Goal: Task Accomplishment & Management: Use online tool/utility

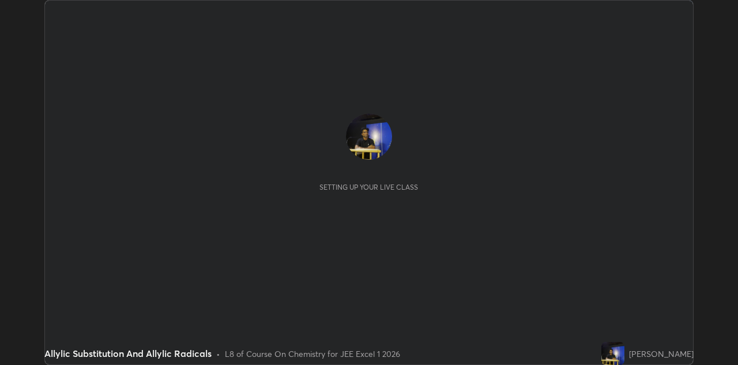
scroll to position [365, 737]
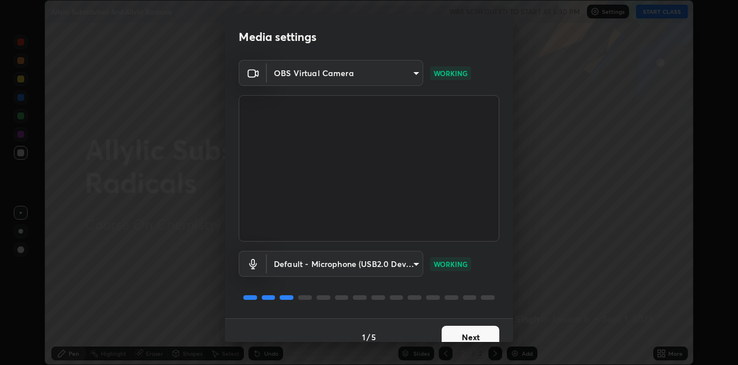
click at [467, 329] on button "Next" at bounding box center [470, 337] width 58 height 23
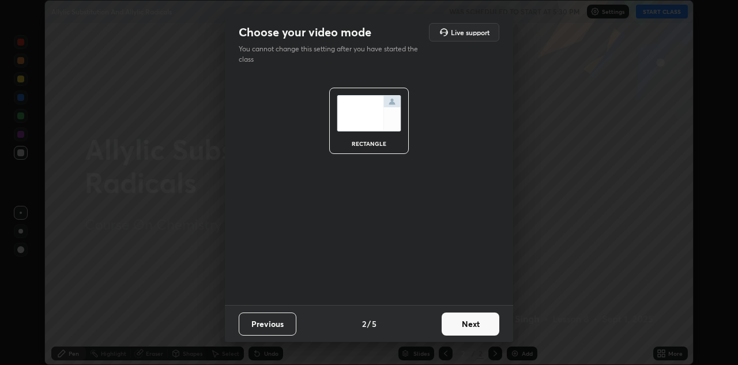
click at [468, 332] on button "Next" at bounding box center [470, 323] width 58 height 23
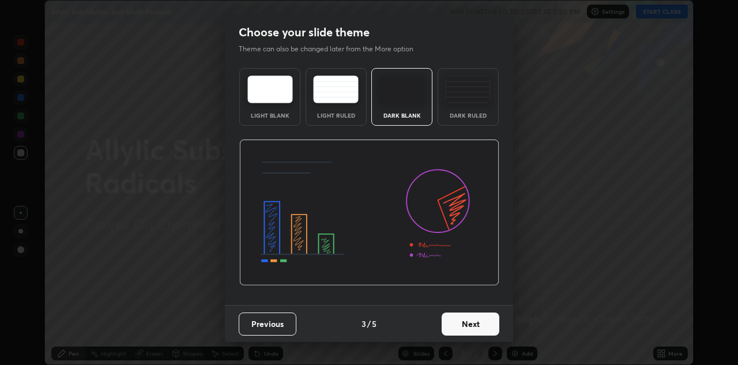
click at [469, 331] on button "Next" at bounding box center [470, 323] width 58 height 23
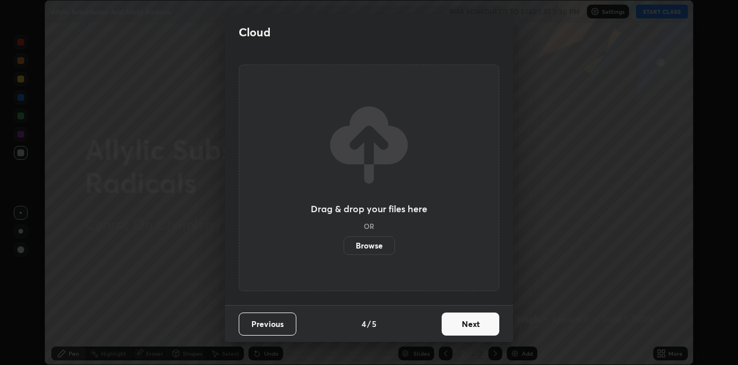
click at [469, 326] on button "Next" at bounding box center [470, 323] width 58 height 23
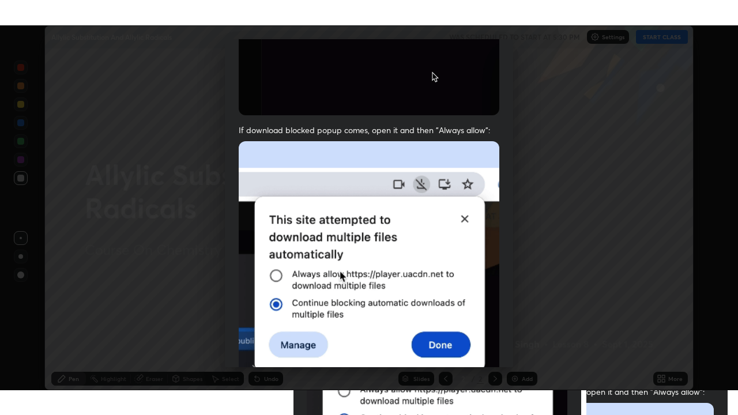
scroll to position [248, 0]
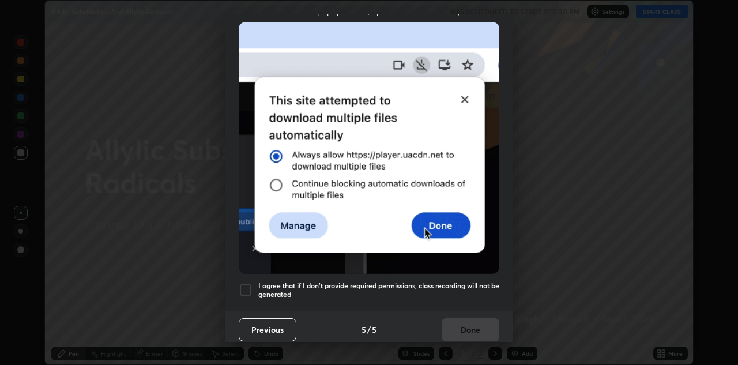
click at [243, 285] on div at bounding box center [246, 290] width 14 height 14
click at [467, 319] on button "Done" at bounding box center [470, 329] width 58 height 23
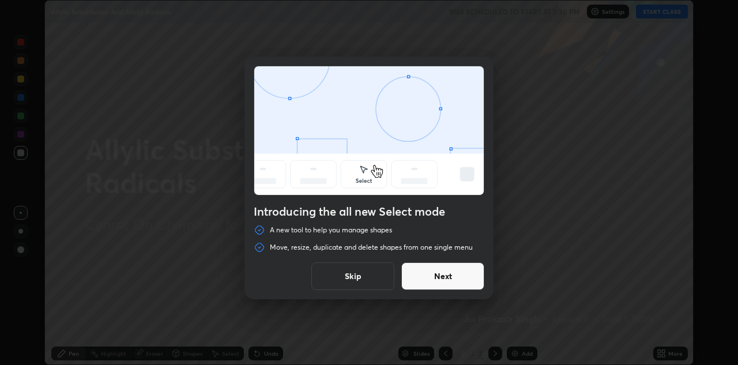
click at [447, 279] on button "Next" at bounding box center [442, 276] width 83 height 28
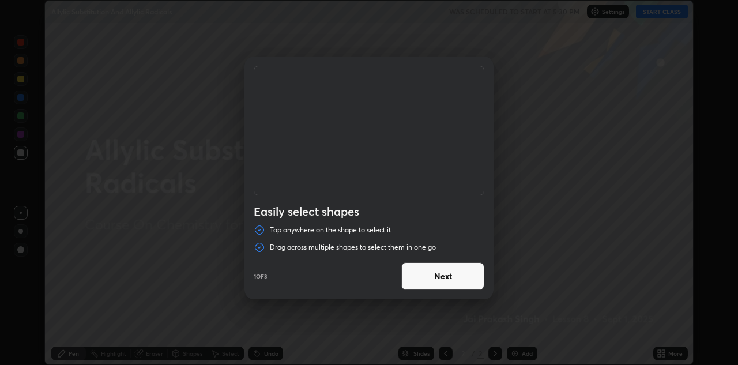
click at [447, 275] on button "Next" at bounding box center [442, 276] width 83 height 28
click at [451, 280] on button "Next" at bounding box center [442, 276] width 83 height 28
click at [453, 277] on button "Done" at bounding box center [442, 276] width 83 height 28
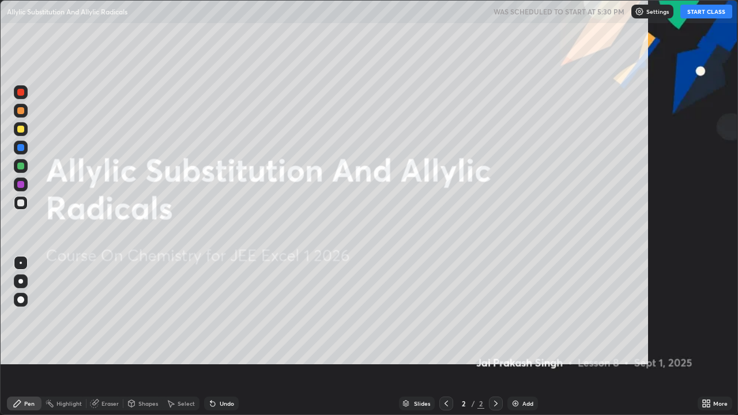
scroll to position [415, 738]
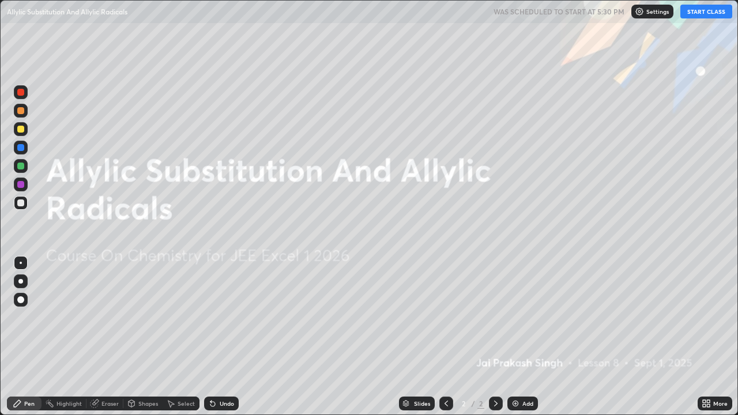
click at [705, 9] on button "START CLASS" at bounding box center [706, 12] width 52 height 14
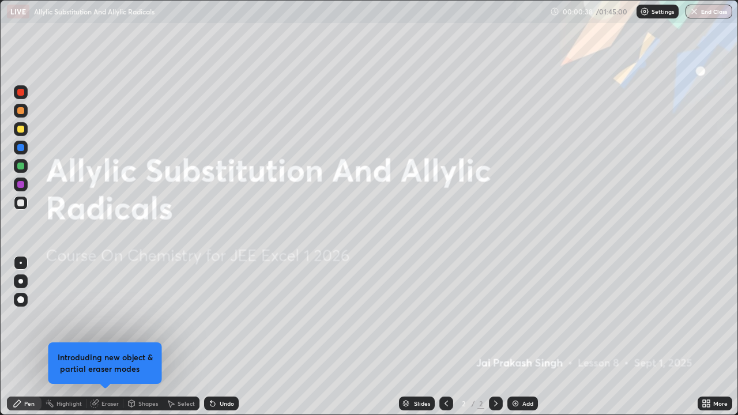
click at [526, 364] on div "Add" at bounding box center [527, 404] width 11 height 6
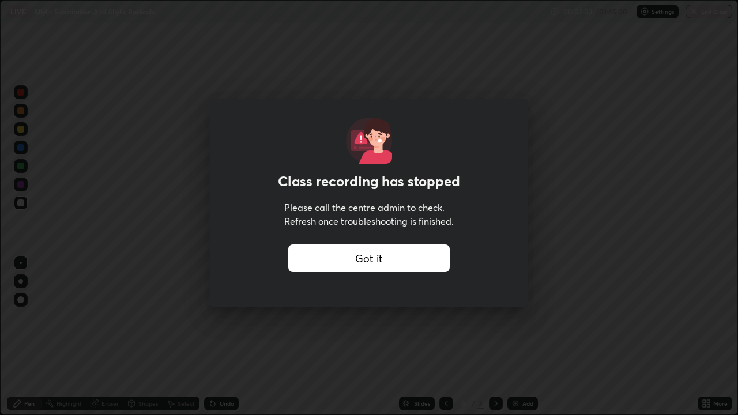
click at [360, 258] on div "Got it" at bounding box center [368, 258] width 161 height 28
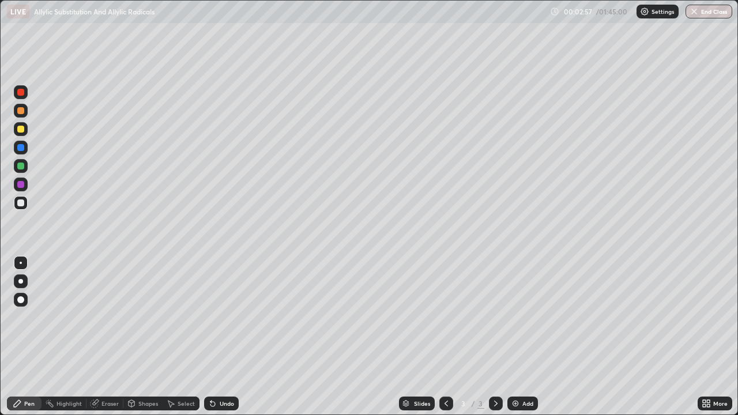
click at [95, 364] on div "Eraser" at bounding box center [104, 403] width 37 height 14
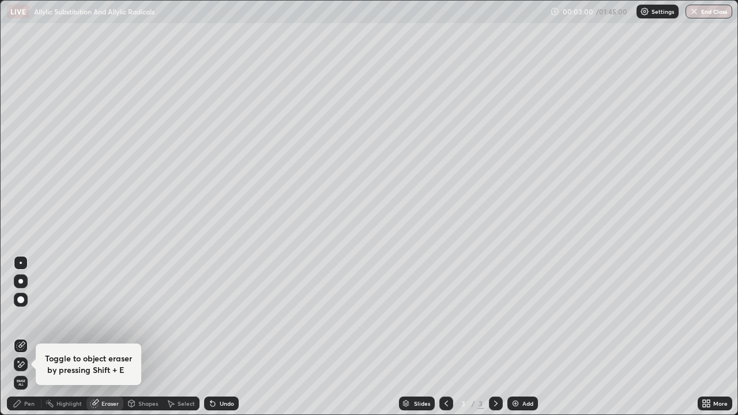
click at [29, 364] on div "Pen" at bounding box center [29, 404] width 10 height 6
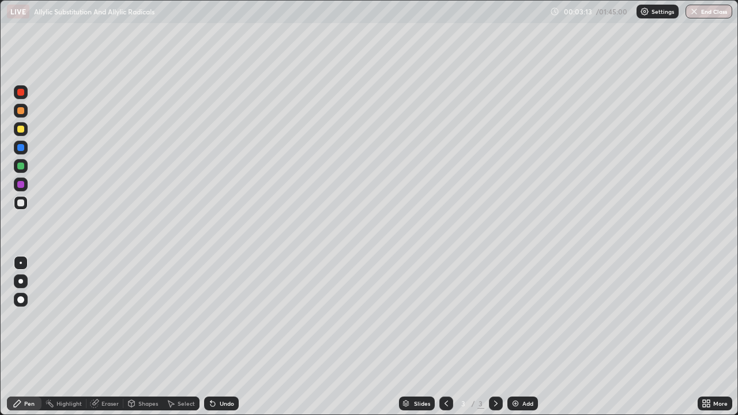
click at [101, 364] on div "Eraser" at bounding box center [109, 404] width 17 height 6
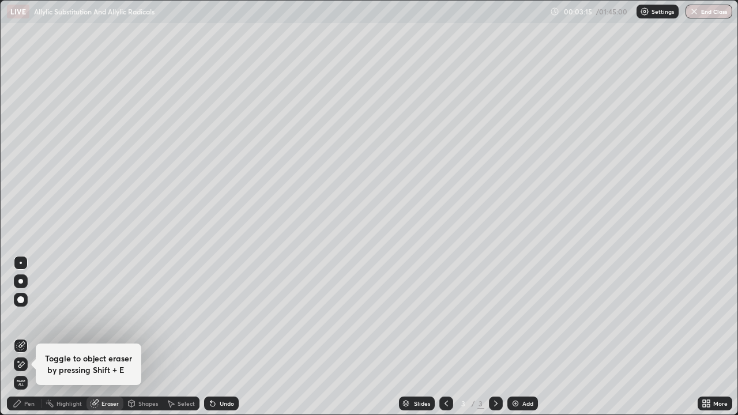
click at [26, 364] on div "Pen" at bounding box center [29, 404] width 10 height 6
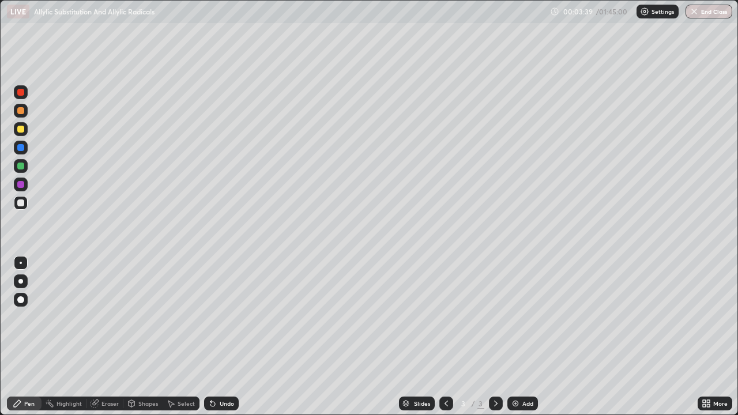
click at [109, 364] on div "Eraser" at bounding box center [109, 404] width 17 height 6
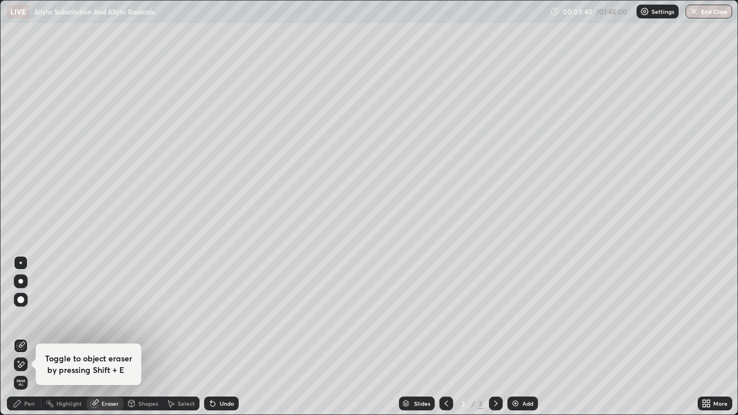
click at [62, 364] on div "Highlight" at bounding box center [68, 404] width 25 height 6
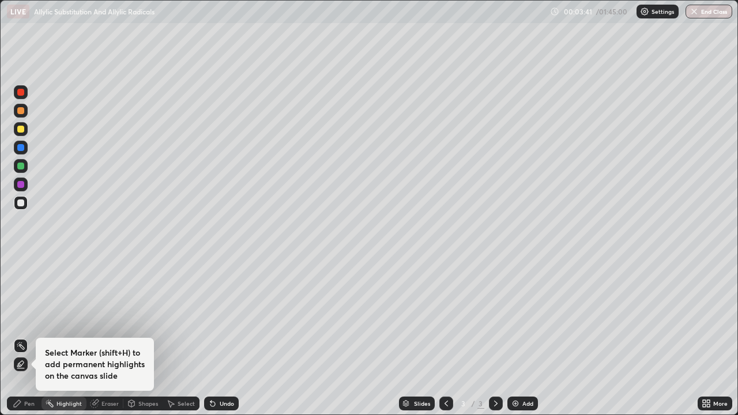
click at [26, 364] on div "Pen" at bounding box center [29, 404] width 10 height 6
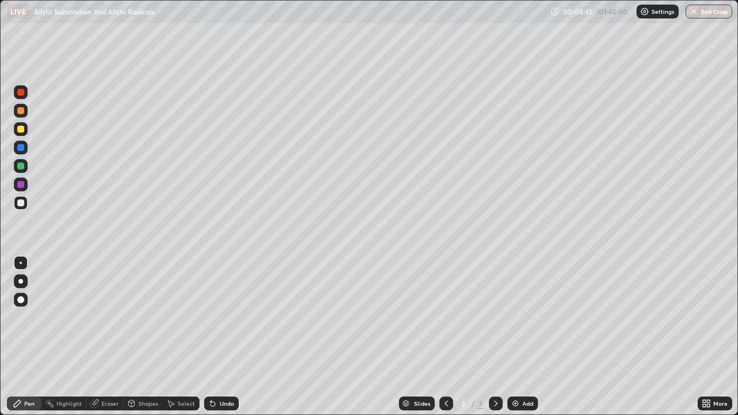
click at [494, 364] on icon at bounding box center [495, 403] width 9 height 9
click at [516, 364] on img at bounding box center [515, 403] width 9 height 9
click at [444, 364] on icon at bounding box center [445, 404] width 3 height 6
click at [494, 364] on icon at bounding box center [495, 403] width 9 height 9
click at [514, 364] on div "Add" at bounding box center [522, 403] width 31 height 14
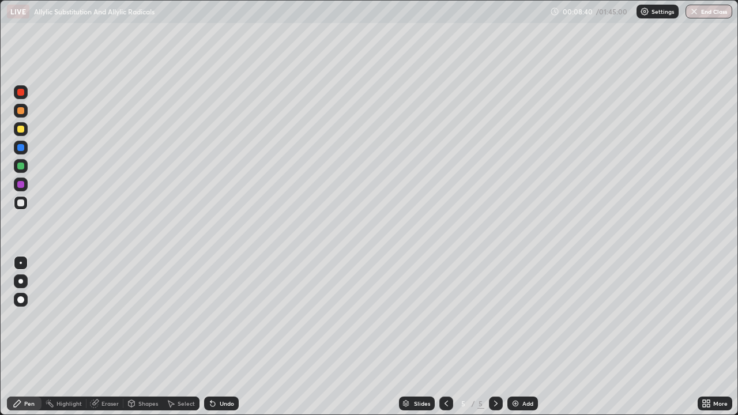
click at [107, 364] on div "Eraser" at bounding box center [109, 404] width 17 height 6
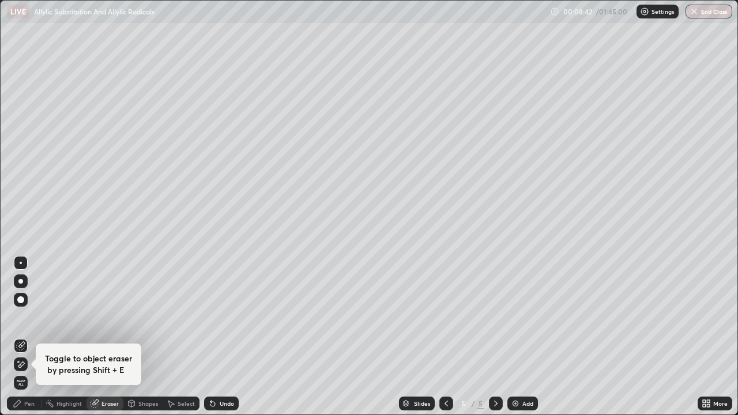
click at [31, 364] on div "Pen" at bounding box center [29, 404] width 10 height 6
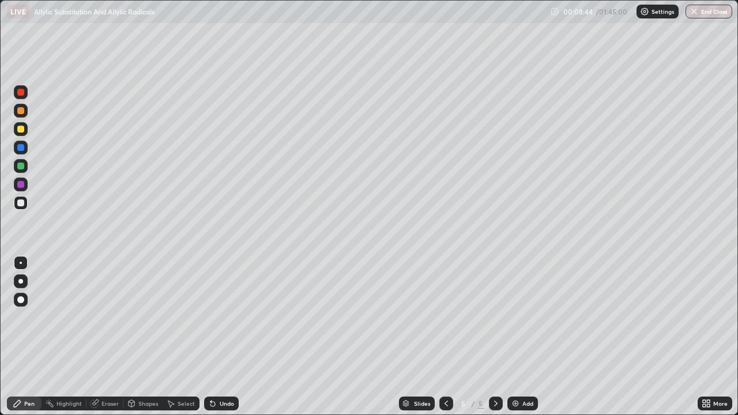
click at [104, 364] on div "Eraser" at bounding box center [109, 404] width 17 height 6
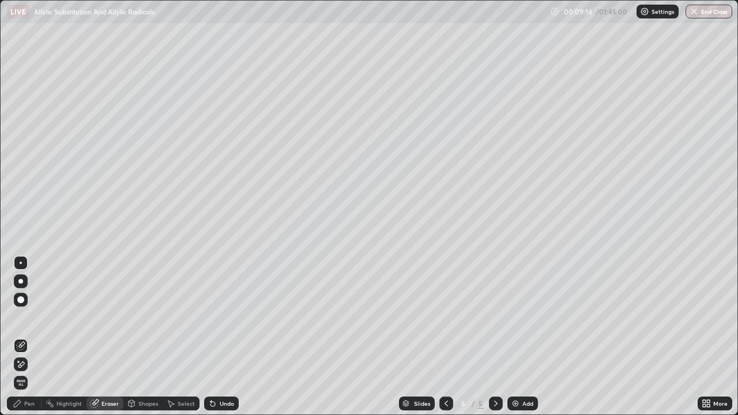
click at [29, 364] on div "Pen" at bounding box center [29, 404] width 10 height 6
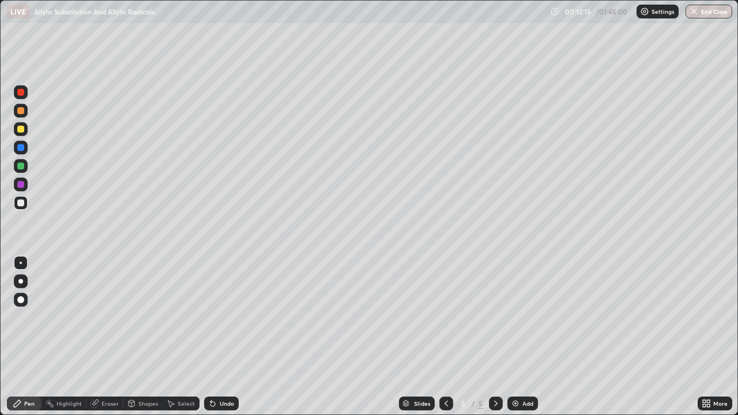
click at [103, 364] on div "Eraser" at bounding box center [109, 404] width 17 height 6
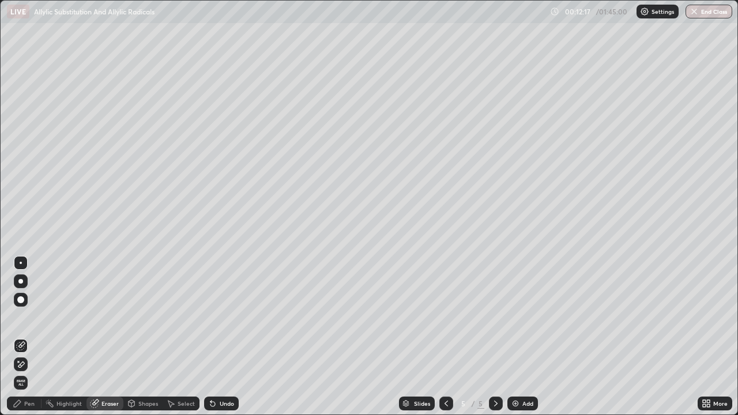
click at [31, 364] on div "Pen" at bounding box center [29, 404] width 10 height 6
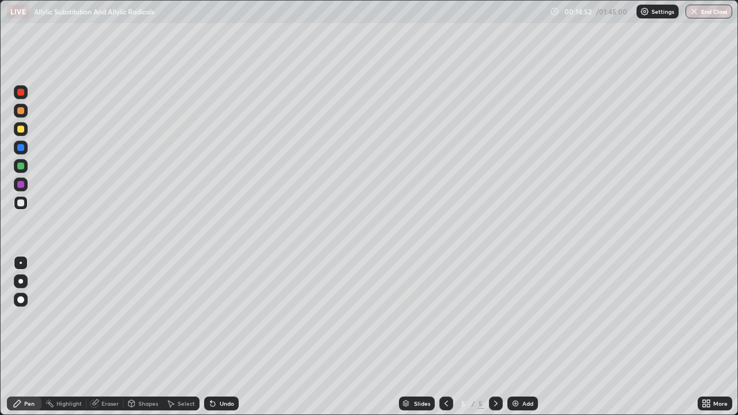
click at [509, 364] on div "Add" at bounding box center [522, 403] width 31 height 14
click at [444, 364] on icon at bounding box center [445, 403] width 9 height 9
click at [444, 364] on div at bounding box center [446, 403] width 14 height 14
click at [491, 364] on icon at bounding box center [495, 403] width 9 height 9
click at [490, 364] on div at bounding box center [496, 403] width 14 height 14
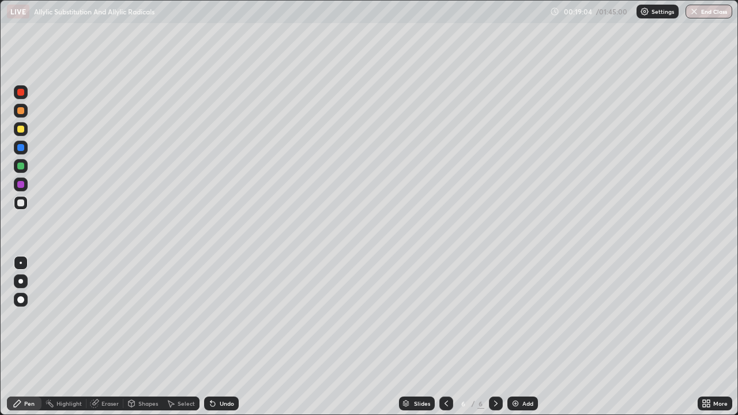
click at [493, 364] on icon at bounding box center [495, 403] width 9 height 9
click at [494, 364] on icon at bounding box center [495, 404] width 3 height 6
click at [518, 364] on img at bounding box center [515, 403] width 9 height 9
click at [110, 364] on div "Eraser" at bounding box center [109, 404] width 17 height 6
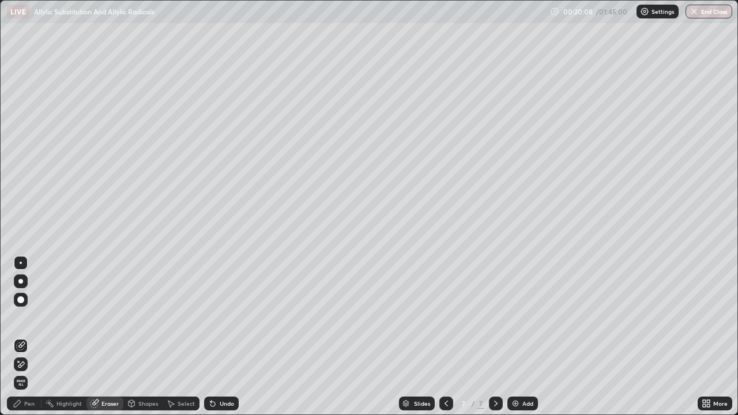
click at [27, 364] on div "Pen" at bounding box center [29, 404] width 10 height 6
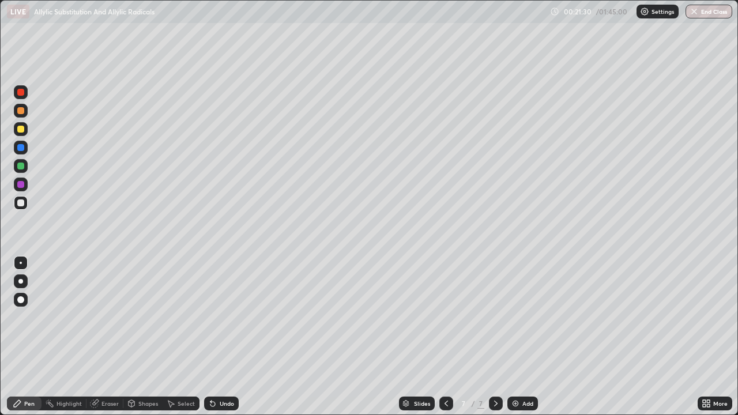
click at [118, 364] on div "Eraser" at bounding box center [109, 404] width 17 height 6
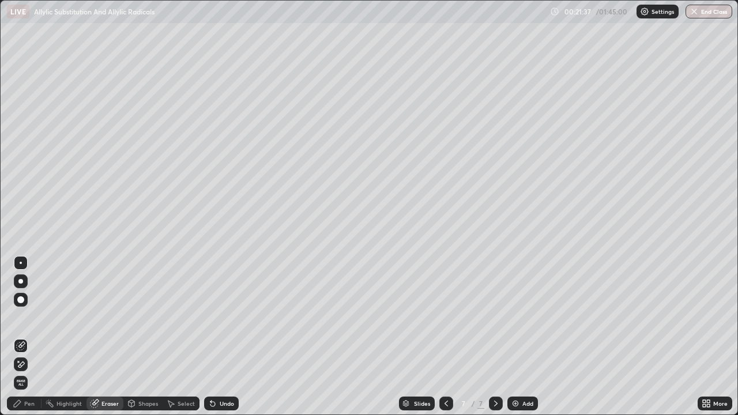
click at [24, 364] on div "Pen" at bounding box center [24, 403] width 35 height 14
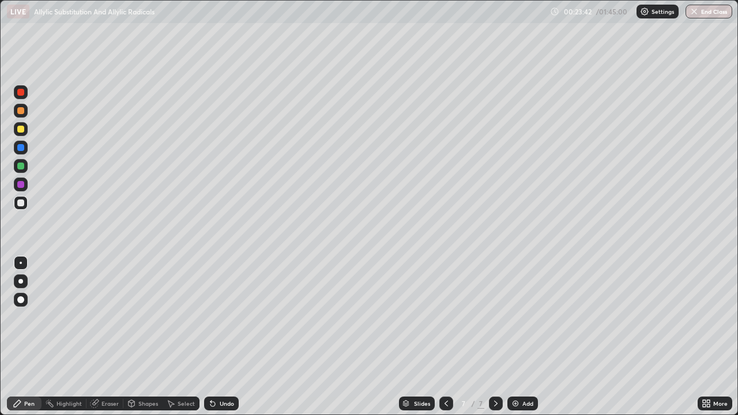
click at [102, 364] on div "Eraser" at bounding box center [109, 404] width 17 height 6
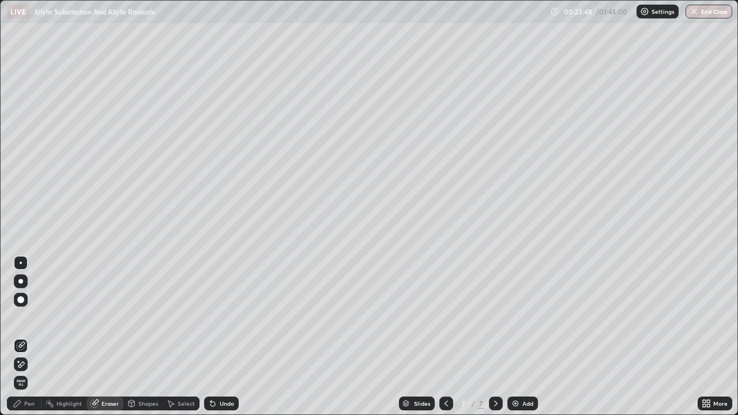
click at [22, 364] on div "Pen" at bounding box center [24, 403] width 35 height 14
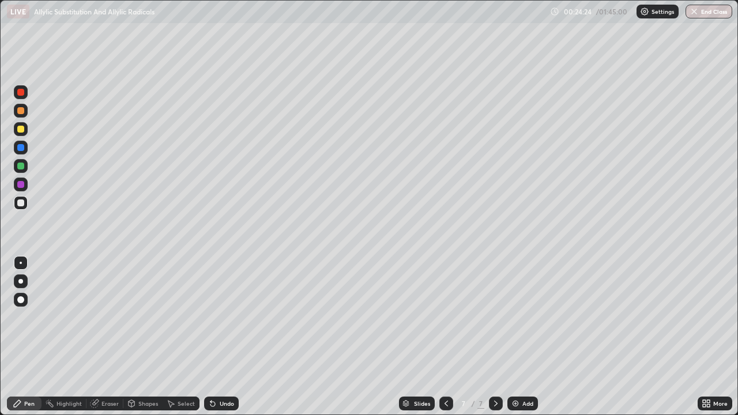
click at [19, 129] on div at bounding box center [20, 129] width 7 height 7
click at [517, 364] on img at bounding box center [515, 403] width 9 height 9
click at [515, 364] on img at bounding box center [515, 403] width 9 height 9
click at [107, 364] on div "Eraser" at bounding box center [109, 404] width 17 height 6
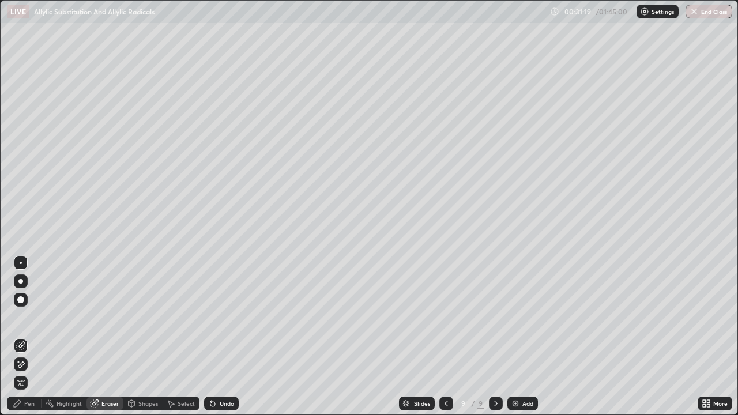
click at [29, 364] on div "Pen" at bounding box center [29, 404] width 10 height 6
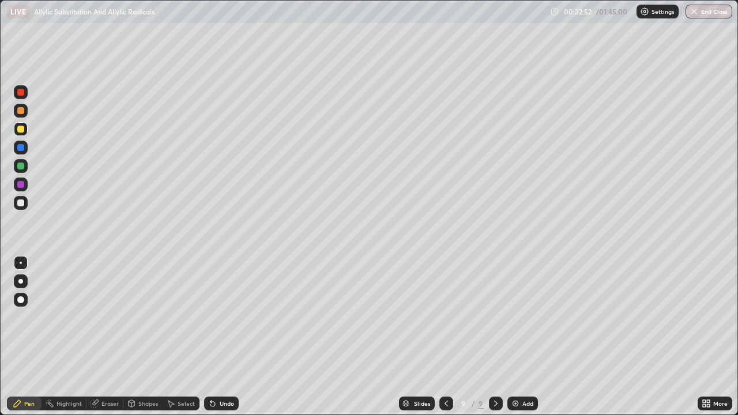
click at [22, 202] on div at bounding box center [20, 202] width 7 height 7
click at [518, 364] on img at bounding box center [515, 403] width 9 height 9
click at [103, 364] on div "Eraser" at bounding box center [109, 404] width 17 height 6
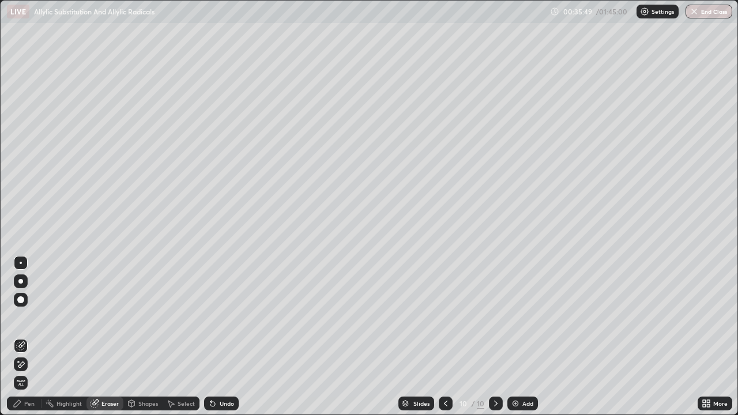
click at [34, 364] on div "Pen" at bounding box center [29, 404] width 10 height 6
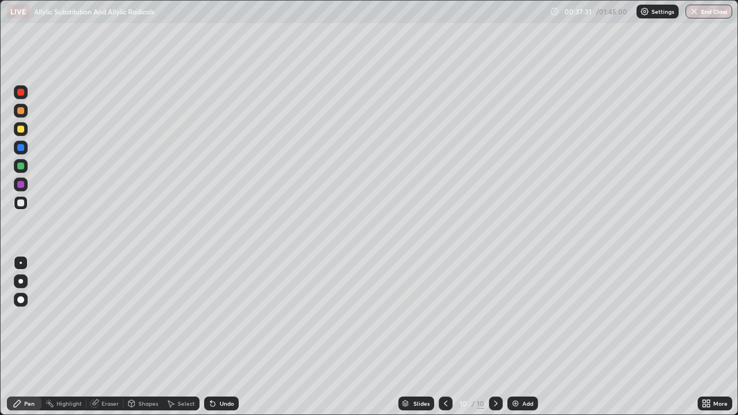
click at [25, 130] on div at bounding box center [21, 129] width 14 height 14
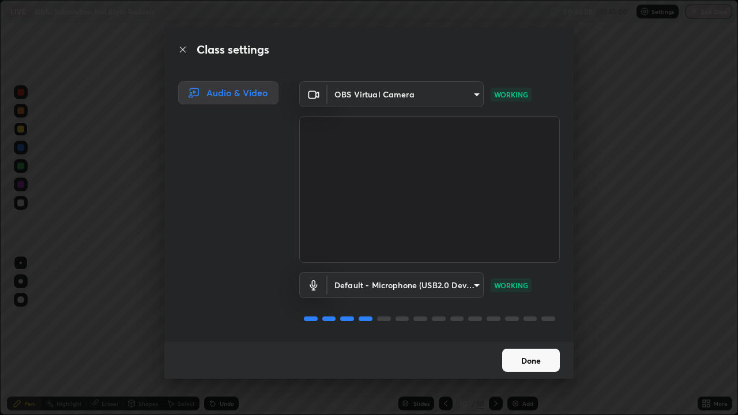
click at [579, 342] on div "Class settings Audio & Video OBS Virtual Camera d060b381085915944a6c8122037d147…" at bounding box center [369, 207] width 738 height 415
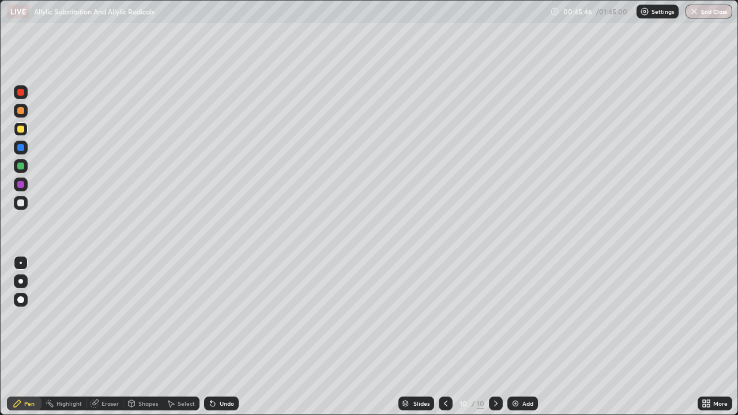
click at [512, 364] on img at bounding box center [515, 403] width 9 height 9
click at [63, 364] on div "Highlight" at bounding box center [68, 404] width 25 height 6
click at [20, 205] on div at bounding box center [20, 202] width 7 height 7
click at [62, 364] on div "Highlight" at bounding box center [68, 404] width 25 height 6
click at [24, 364] on div "Pen" at bounding box center [29, 404] width 10 height 6
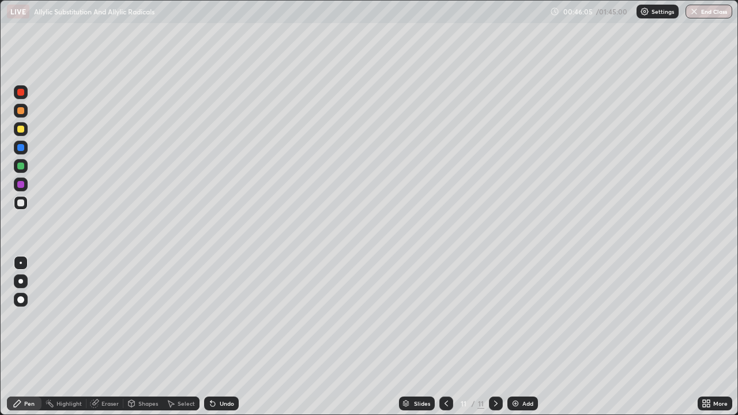
click at [112, 364] on div "Eraser" at bounding box center [109, 404] width 17 height 6
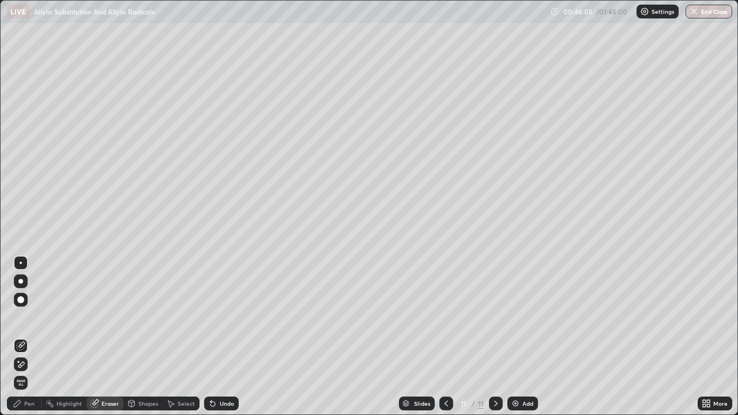
click at [143, 364] on div "Shapes" at bounding box center [148, 404] width 20 height 6
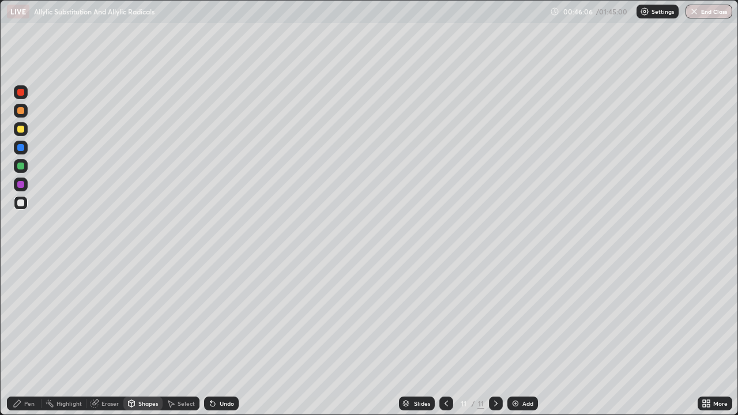
click at [109, 364] on div "Eraser" at bounding box center [109, 404] width 17 height 6
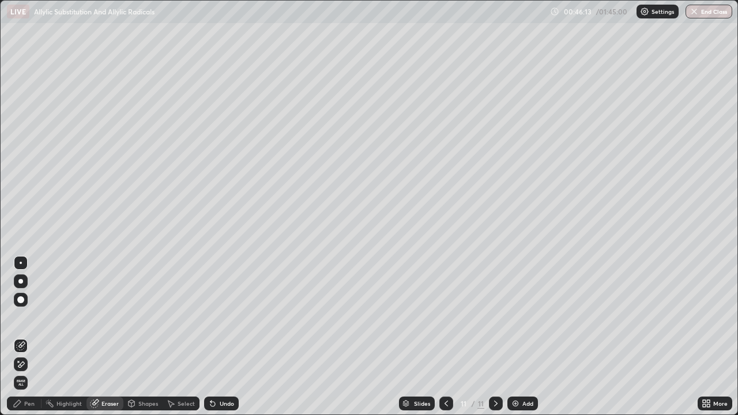
click at [22, 364] on div "Pen" at bounding box center [24, 403] width 35 height 14
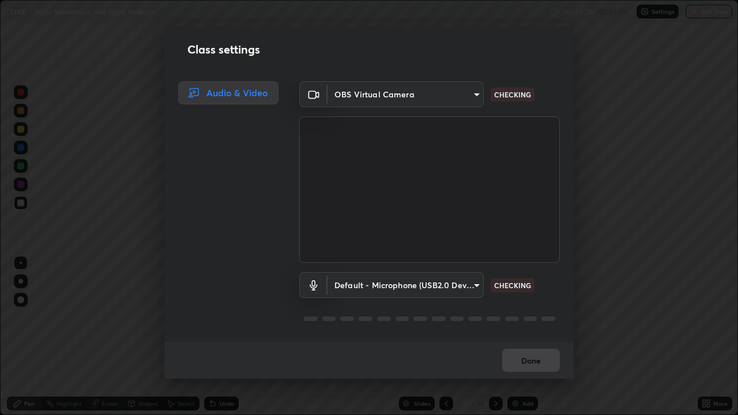
click at [221, 99] on div "Audio & Video" at bounding box center [228, 92] width 100 height 23
click at [232, 99] on div "Audio & Video" at bounding box center [228, 92] width 100 height 23
click at [115, 256] on div "Class settings Audio & Video OBS Virtual Camera d060b381085915944a6c8122037d147…" at bounding box center [369, 207] width 738 height 415
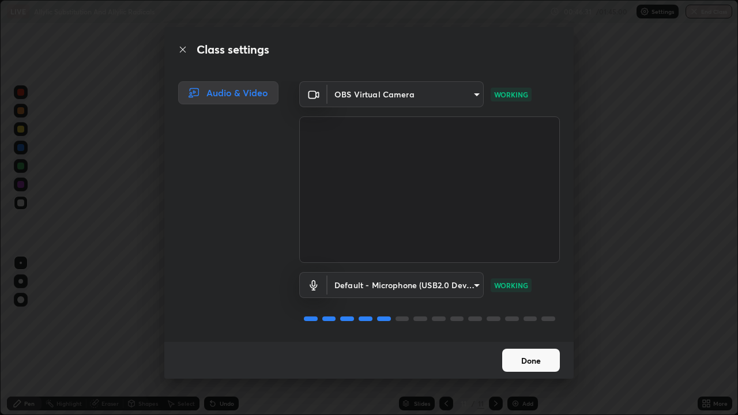
click at [129, 305] on div "Class settings Audio & Video OBS Virtual Camera d060b381085915944a6c8122037d147…" at bounding box center [369, 207] width 738 height 415
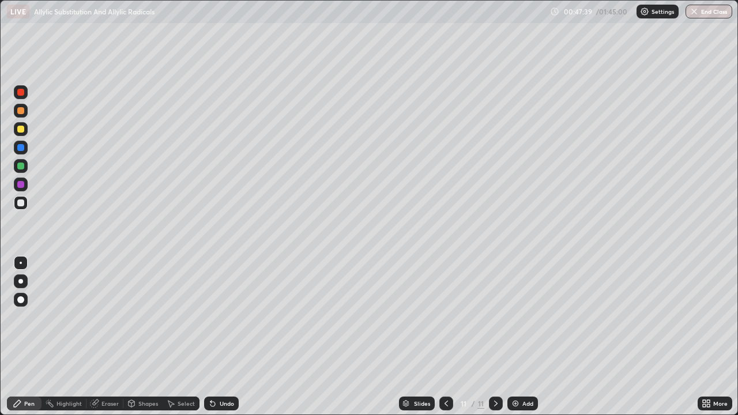
click at [445, 364] on icon at bounding box center [445, 403] width 9 height 9
click at [494, 364] on icon at bounding box center [495, 403] width 9 height 9
click at [516, 364] on img at bounding box center [515, 403] width 9 height 9
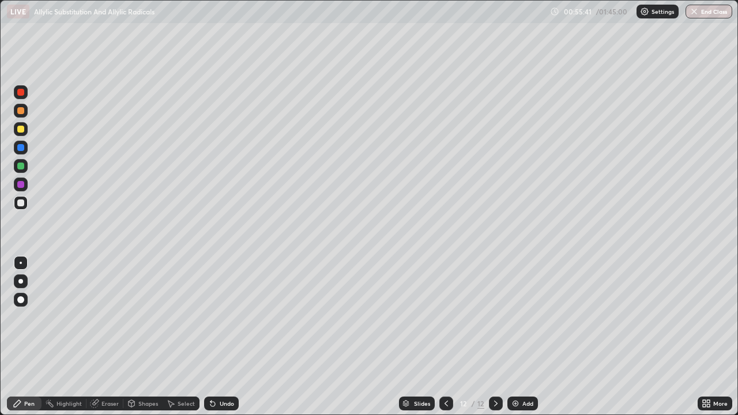
click at [514, 364] on img at bounding box center [515, 403] width 9 height 9
click at [105, 364] on div "Eraser" at bounding box center [109, 404] width 17 height 6
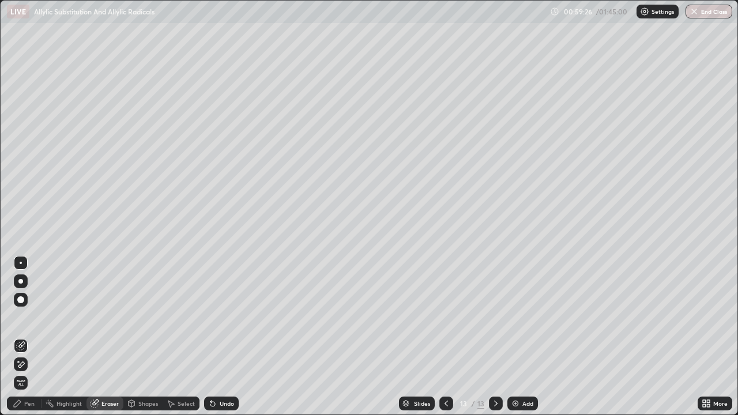
click at [25, 364] on div "Pen" at bounding box center [29, 404] width 10 height 6
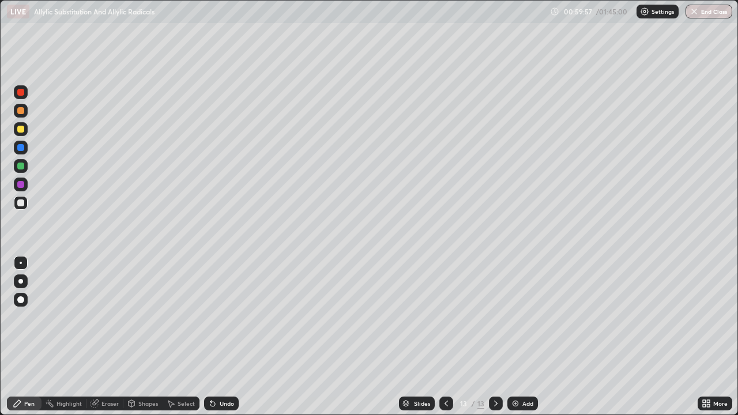
click at [20, 161] on div at bounding box center [21, 166] width 14 height 14
click at [22, 130] on div at bounding box center [20, 129] width 7 height 7
click at [516, 364] on img at bounding box center [515, 403] width 9 height 9
click at [103, 364] on div "Eraser" at bounding box center [109, 404] width 17 height 6
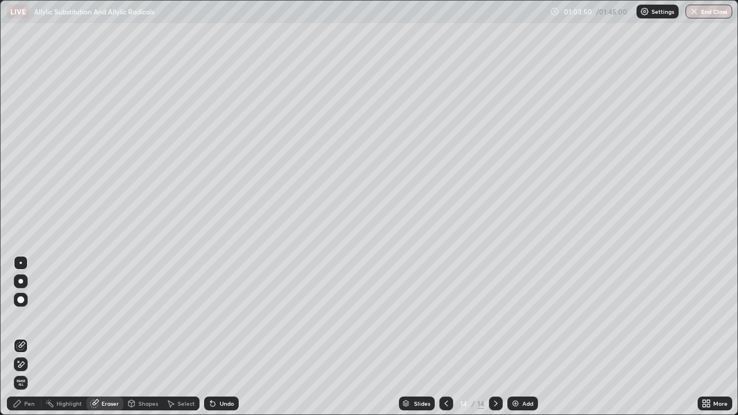
click at [29, 364] on div "Pen" at bounding box center [29, 404] width 10 height 6
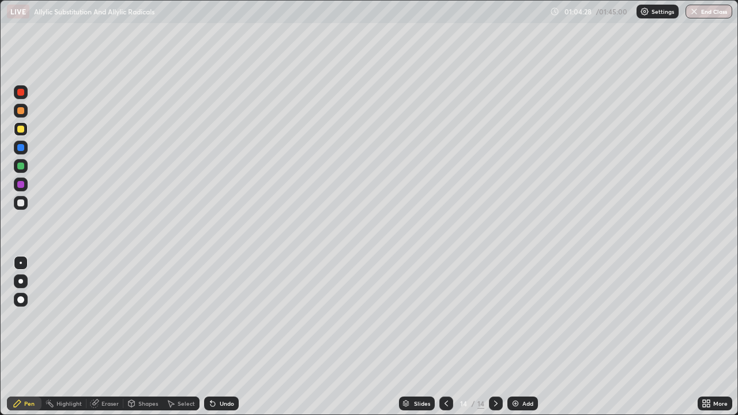
click at [19, 206] on div at bounding box center [20, 202] width 7 height 7
click at [514, 364] on img at bounding box center [515, 403] width 9 height 9
click at [18, 202] on div at bounding box center [20, 202] width 7 height 7
click at [21, 129] on div at bounding box center [20, 129] width 7 height 7
click at [104, 364] on div "Eraser" at bounding box center [109, 404] width 17 height 6
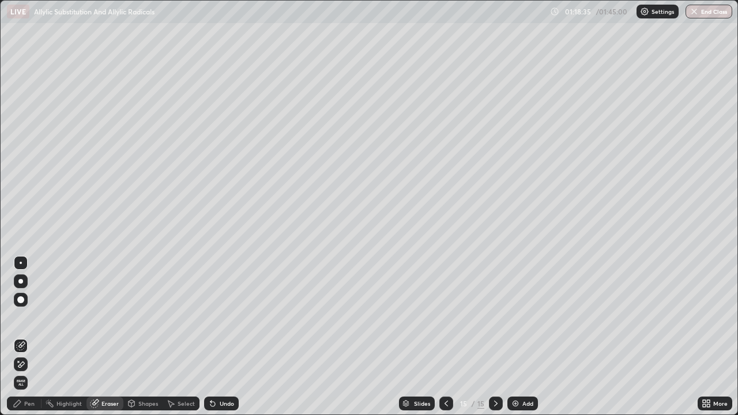
click at [31, 364] on div "Pen" at bounding box center [24, 403] width 35 height 14
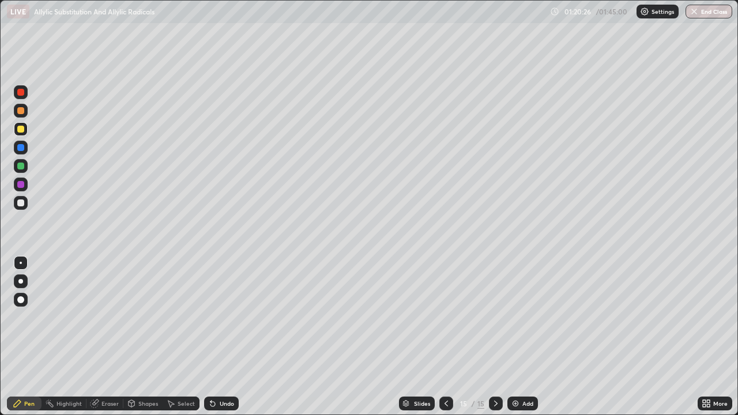
click at [515, 364] on div "Add" at bounding box center [522, 403] width 31 height 14
click at [145, 364] on div "Shapes" at bounding box center [148, 404] width 20 height 6
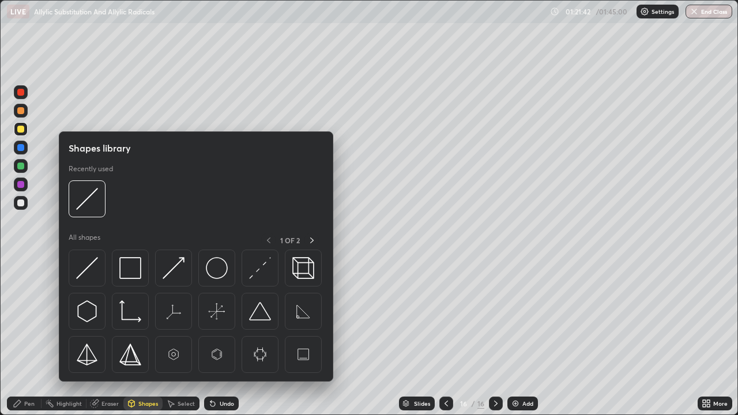
click at [104, 364] on div "Eraser" at bounding box center [109, 404] width 17 height 6
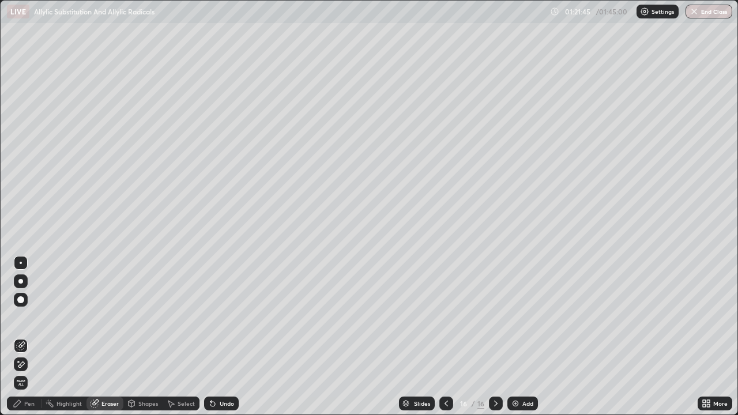
click at [29, 364] on div "Pen" at bounding box center [29, 404] width 10 height 6
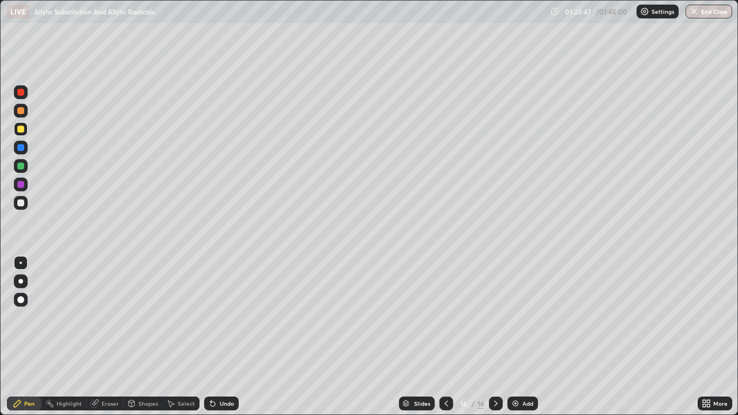
click at [496, 364] on icon at bounding box center [495, 403] width 9 height 9
click at [516, 364] on img at bounding box center [515, 403] width 9 height 9
click at [513, 364] on div "Add" at bounding box center [522, 403] width 31 height 14
click at [108, 364] on div "Eraser" at bounding box center [109, 404] width 17 height 6
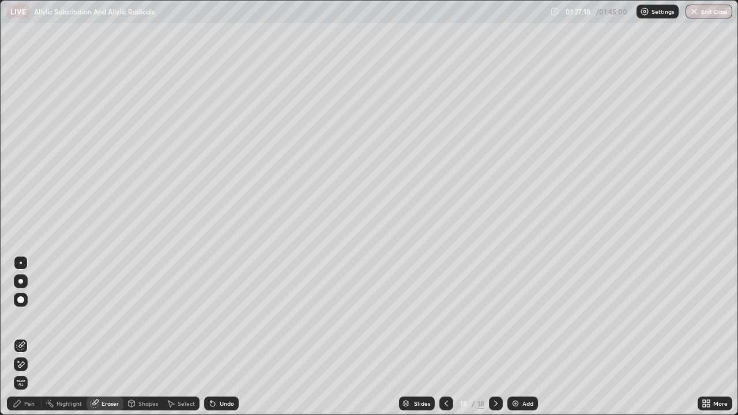
click at [29, 364] on div "Pen" at bounding box center [29, 404] width 10 height 6
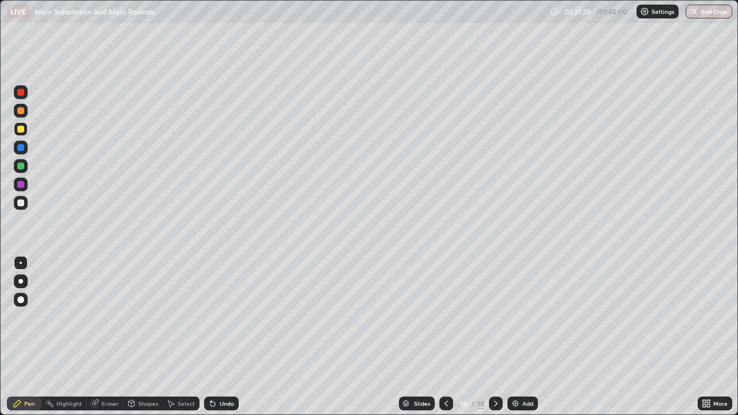
click at [108, 364] on div "Eraser" at bounding box center [109, 404] width 17 height 6
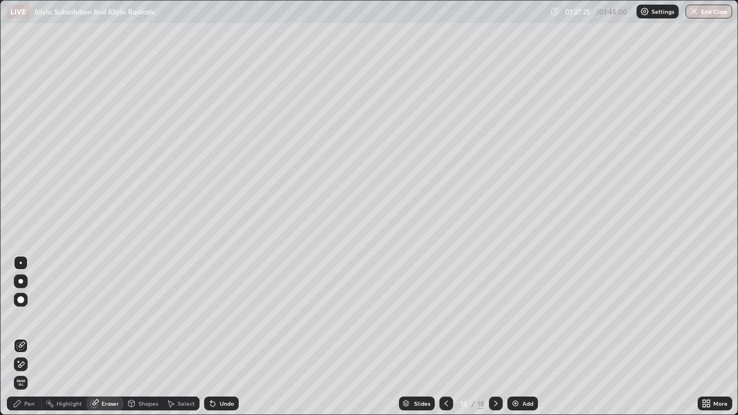
click at [32, 364] on div "Pen" at bounding box center [29, 404] width 10 height 6
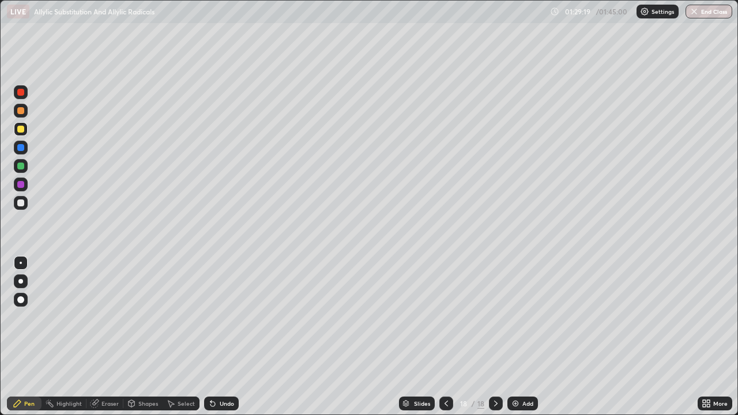
click at [515, 364] on img at bounding box center [515, 403] width 9 height 9
click at [113, 364] on div "Eraser" at bounding box center [109, 404] width 17 height 6
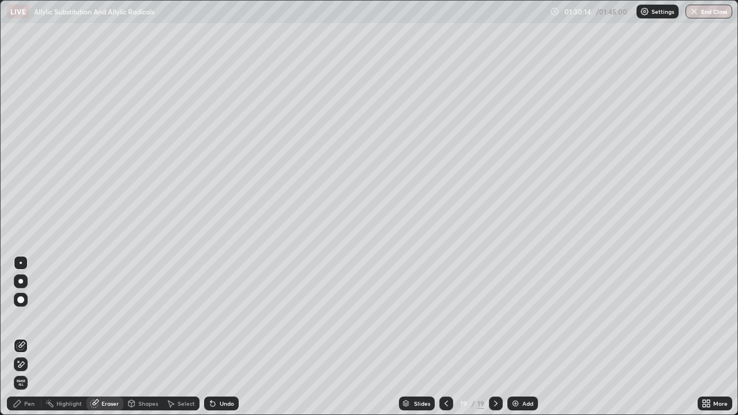
click at [35, 364] on div "Pen" at bounding box center [24, 403] width 35 height 14
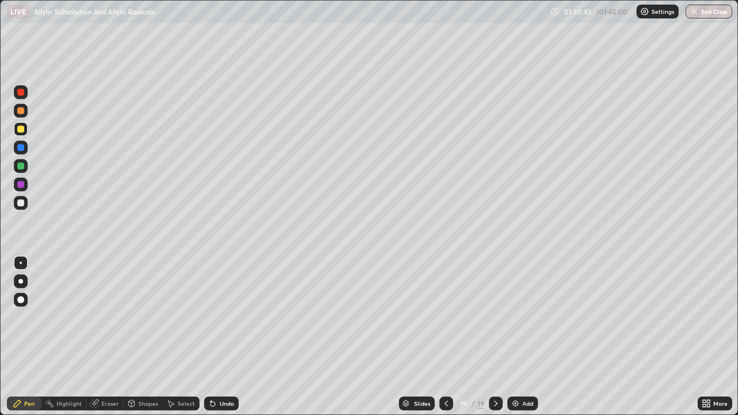
click at [103, 364] on div "Eraser" at bounding box center [109, 404] width 17 height 6
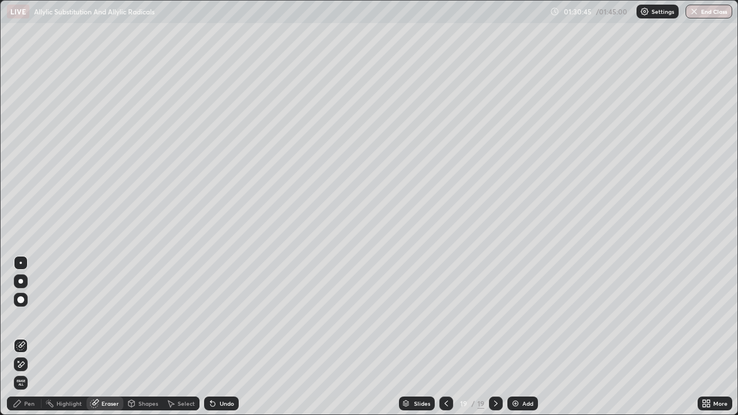
click at [46, 364] on circle at bounding box center [46, 402] width 1 height 1
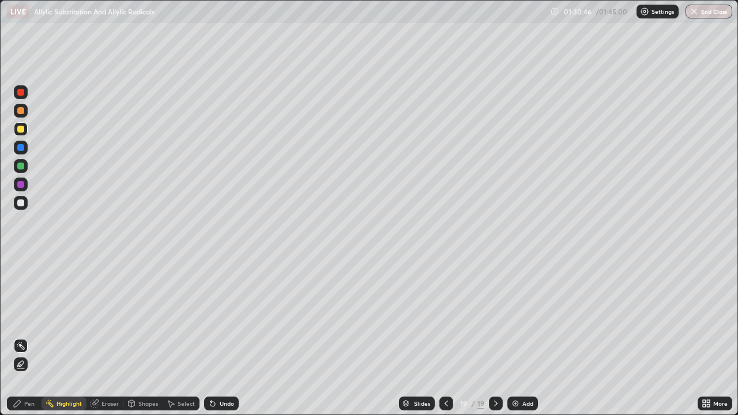
click at [32, 364] on div "Pen" at bounding box center [29, 404] width 10 height 6
click at [100, 364] on div "Eraser" at bounding box center [104, 403] width 37 height 14
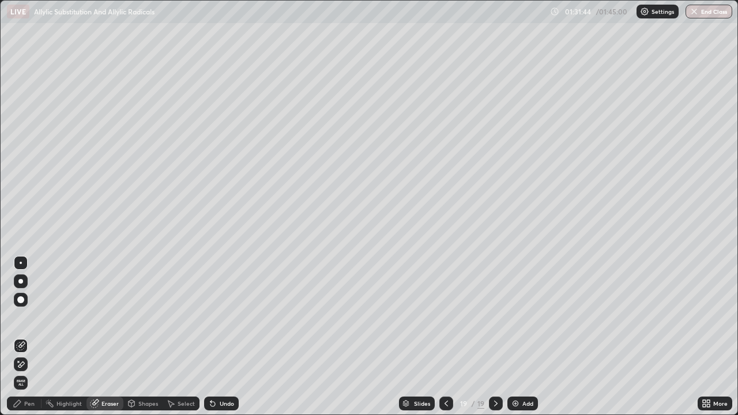
click at [30, 364] on div "Pen" at bounding box center [29, 404] width 10 height 6
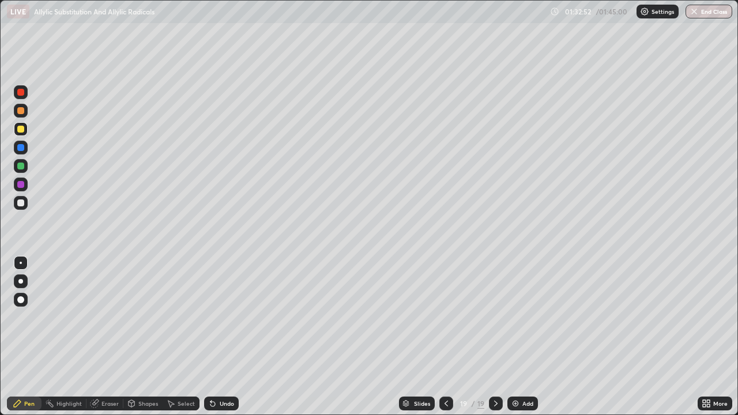
click at [108, 364] on div "Eraser" at bounding box center [109, 404] width 17 height 6
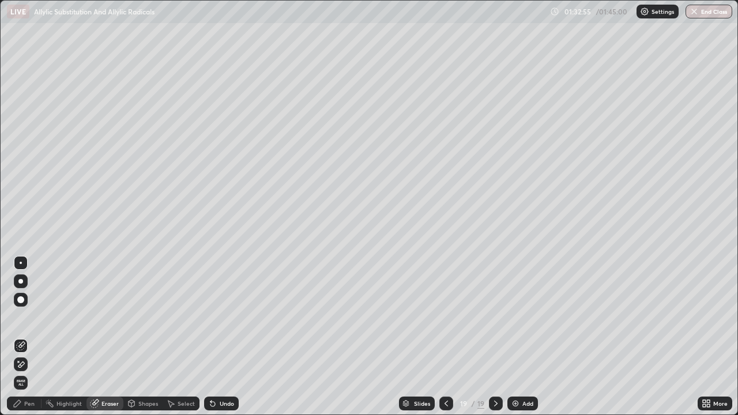
click at [32, 364] on div "Pen" at bounding box center [29, 404] width 10 height 6
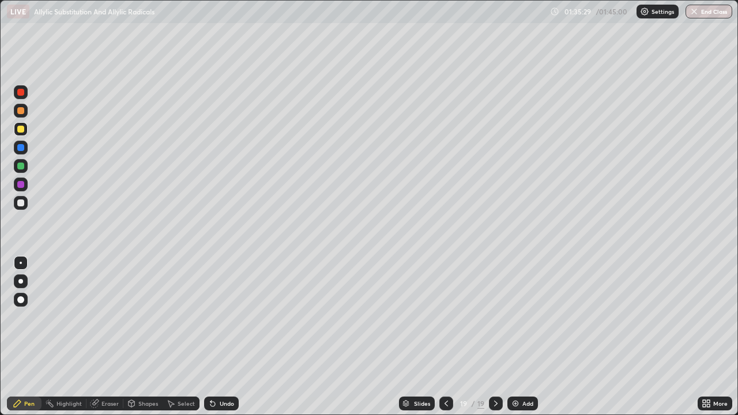
click at [515, 364] on img at bounding box center [515, 403] width 9 height 9
click at [102, 364] on div "Eraser" at bounding box center [109, 404] width 17 height 6
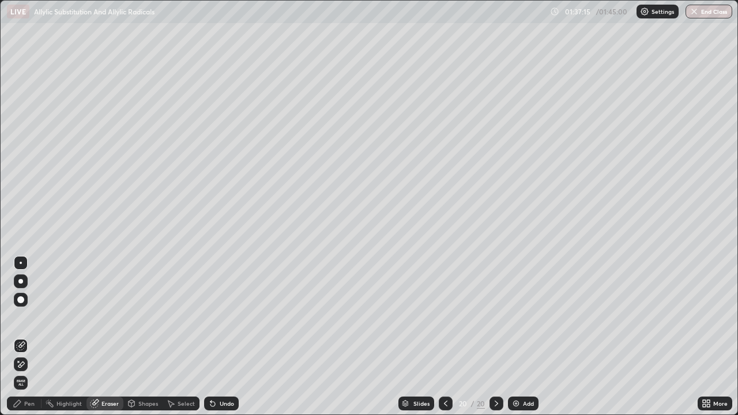
click at [27, 364] on div "Pen" at bounding box center [29, 404] width 10 height 6
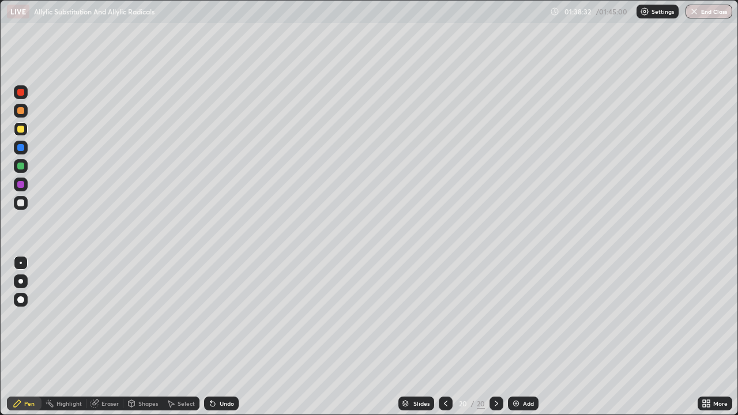
click at [103, 364] on div "Eraser" at bounding box center [109, 404] width 17 height 6
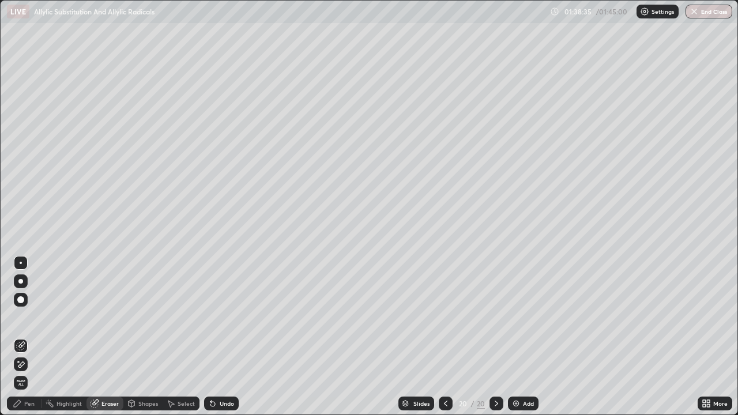
click at [26, 364] on div "Pen" at bounding box center [24, 403] width 35 height 14
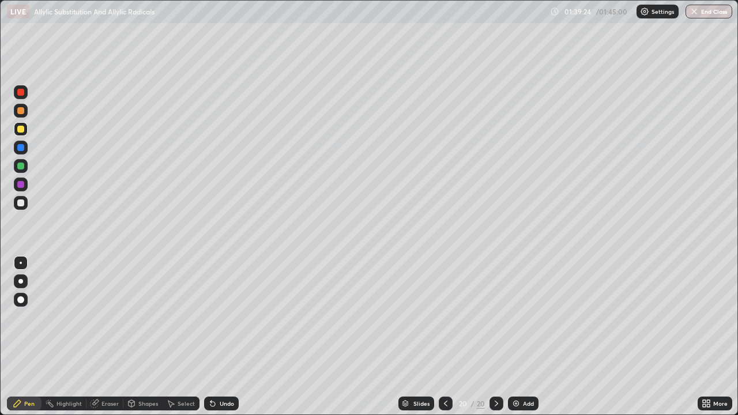
click at [20, 203] on div at bounding box center [20, 202] width 7 height 7
click at [515, 364] on img at bounding box center [515, 403] width 9 height 9
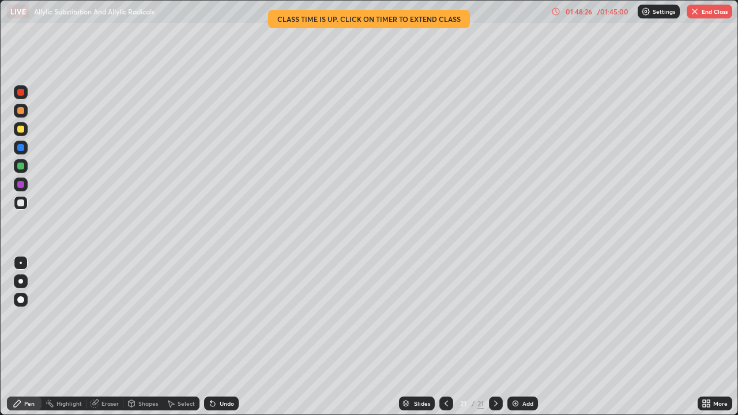
click at [704, 13] on button "End Class" at bounding box center [709, 12] width 46 height 14
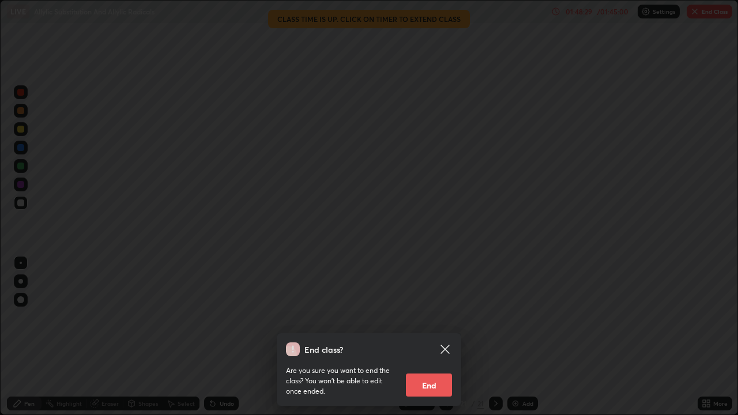
click at [424, 364] on button "End" at bounding box center [429, 384] width 46 height 23
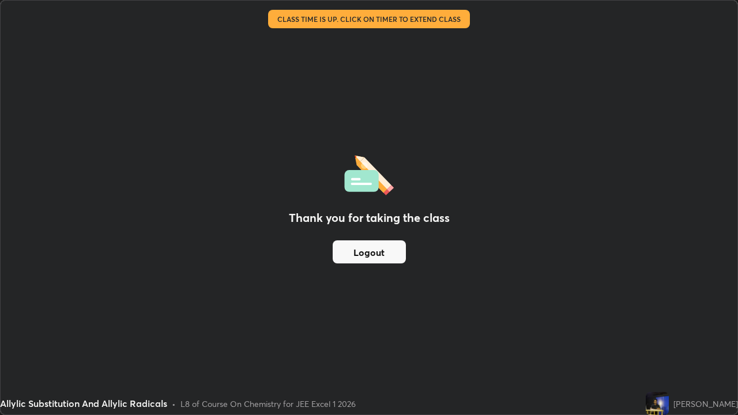
click at [603, 350] on div "Thank you for taking the class Logout" at bounding box center [369, 208] width 736 height 414
click at [512, 364] on div "Thank you for taking the class Logout" at bounding box center [369, 208] width 736 height 414
click at [627, 296] on div "Thank you for taking the class Logout" at bounding box center [369, 208] width 736 height 414
